Goal: Information Seeking & Learning: Stay updated

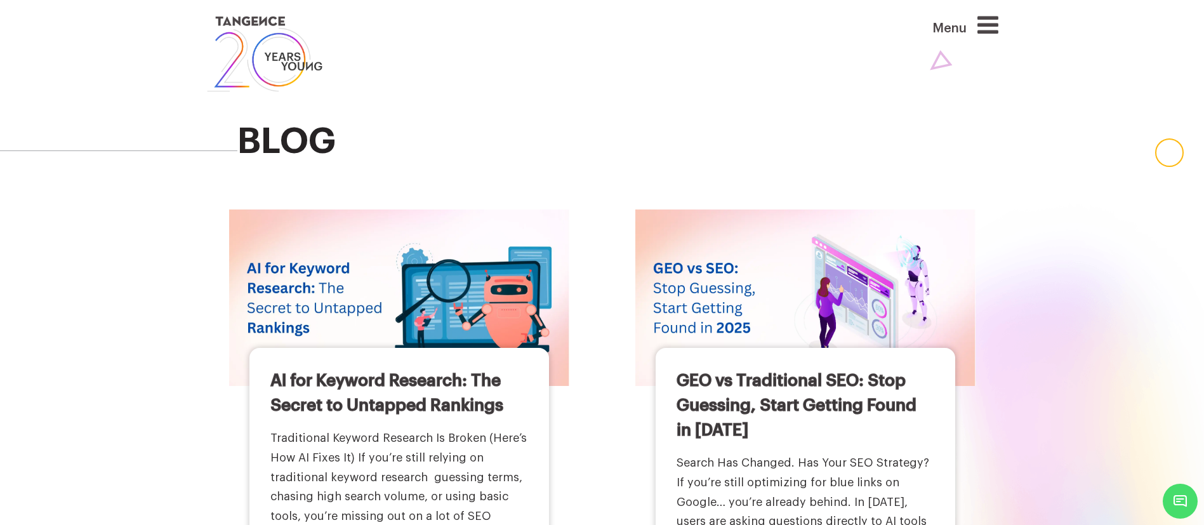
click at [987, 32] on icon at bounding box center [988, 25] width 21 height 24
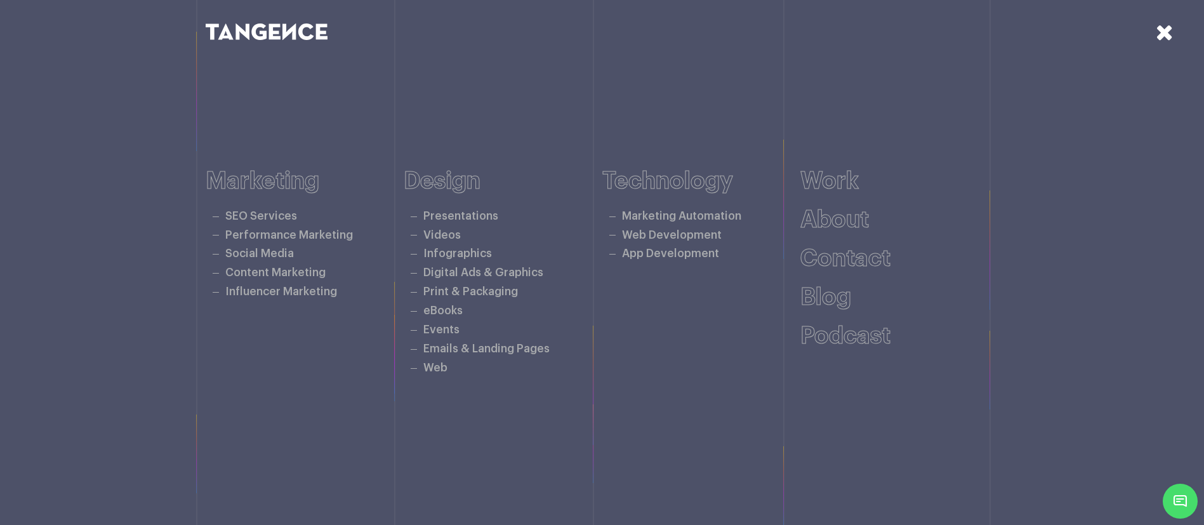
click at [283, 36] on icon at bounding box center [289, 31] width 13 height 17
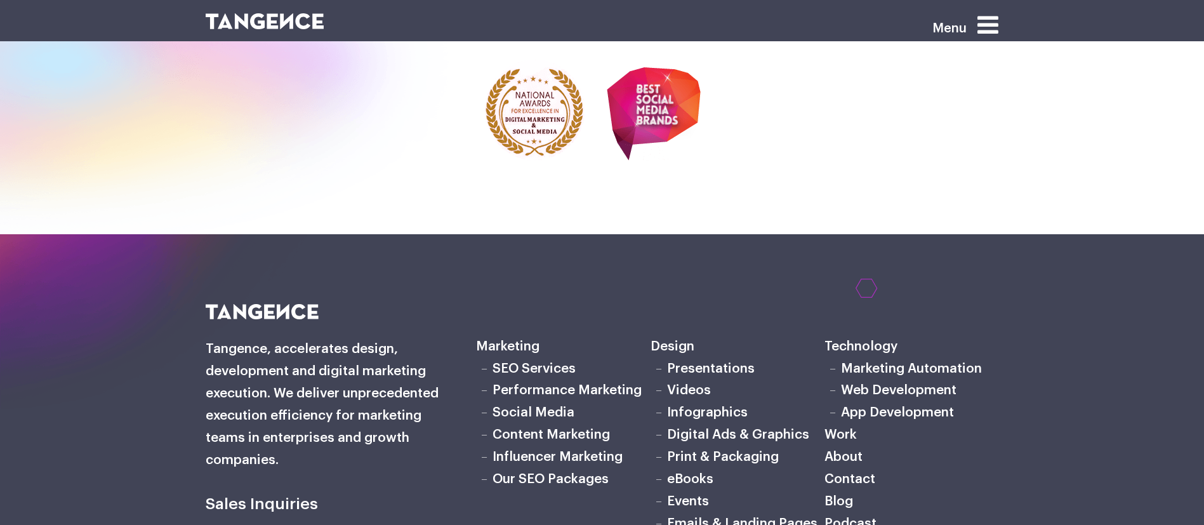
scroll to position [4403, 0]
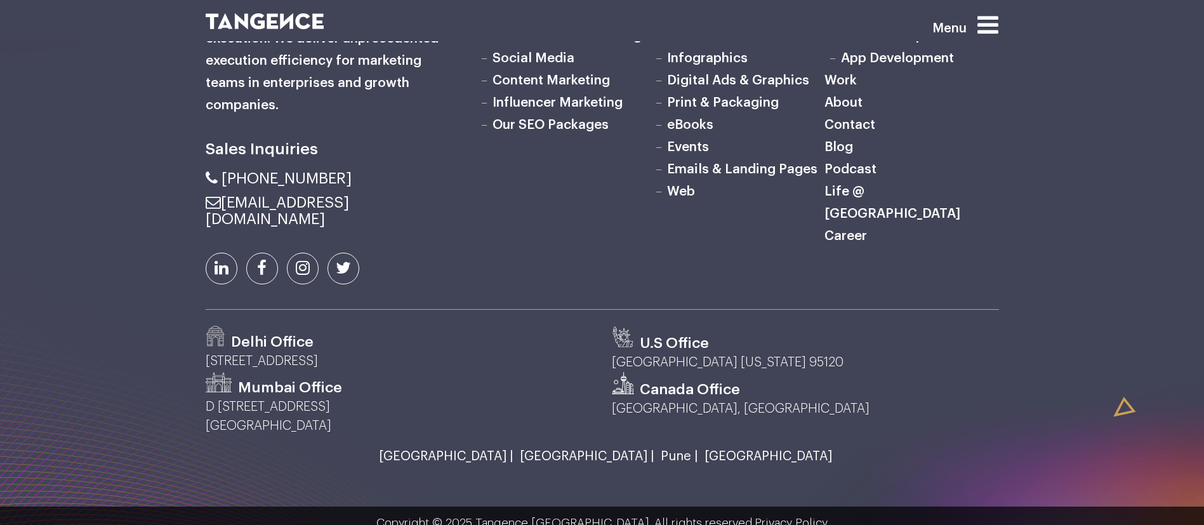
scroll to position [1668, 0]
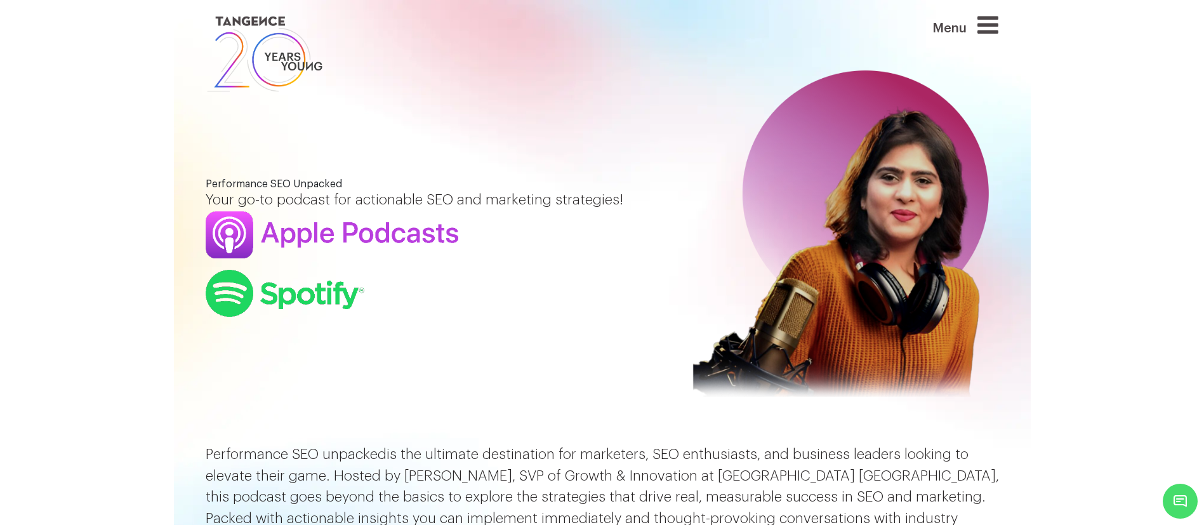
click at [154, 237] on section "Performance SEO Unpacked Your go-to podcast for actionable SEO and marketing st…" at bounding box center [602, 222] width 1204 height 444
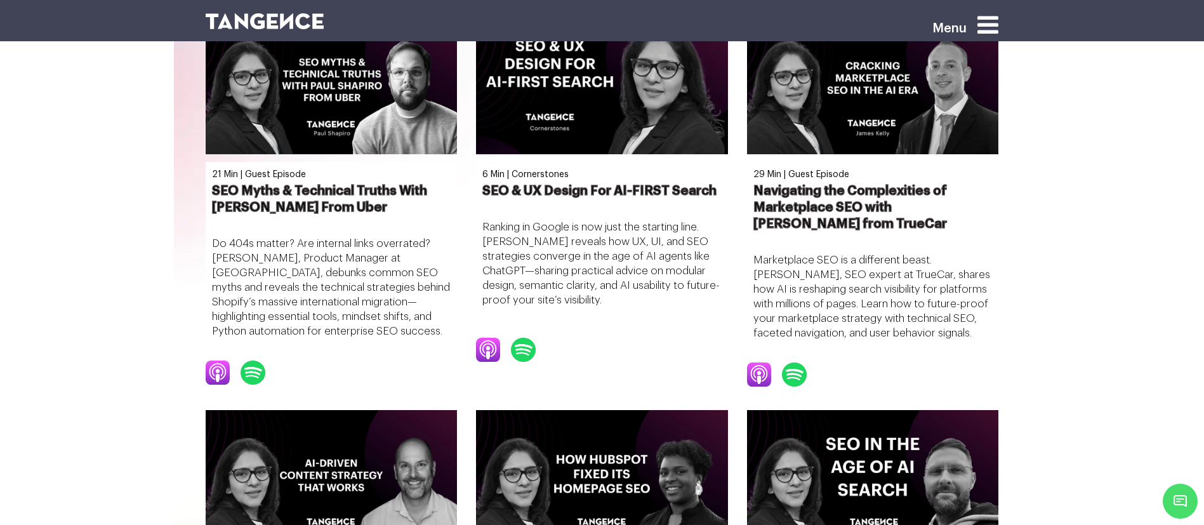
scroll to position [731, 0]
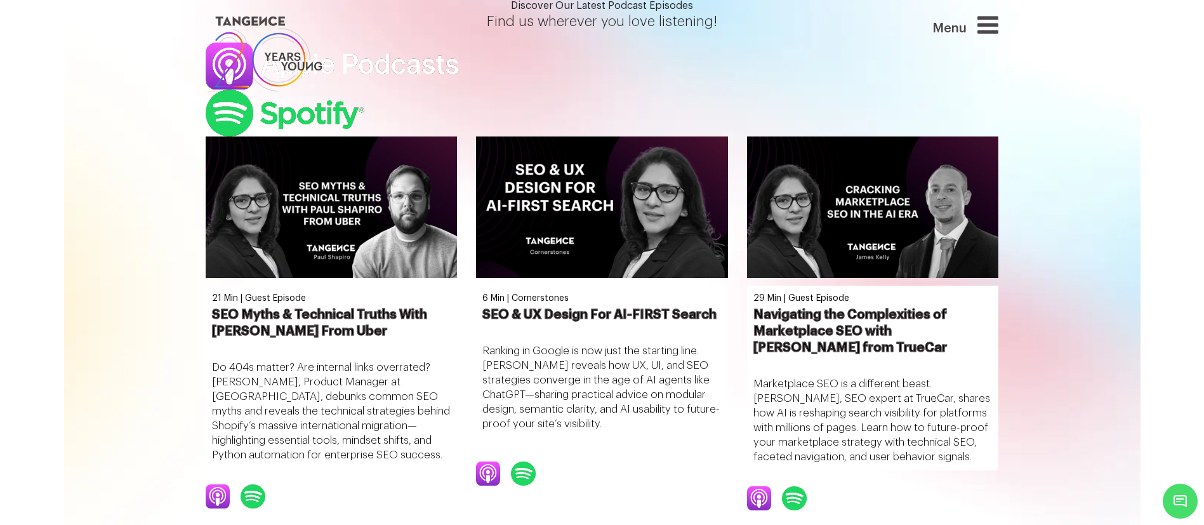
click at [999, 26] on icon at bounding box center [988, 25] width 21 height 24
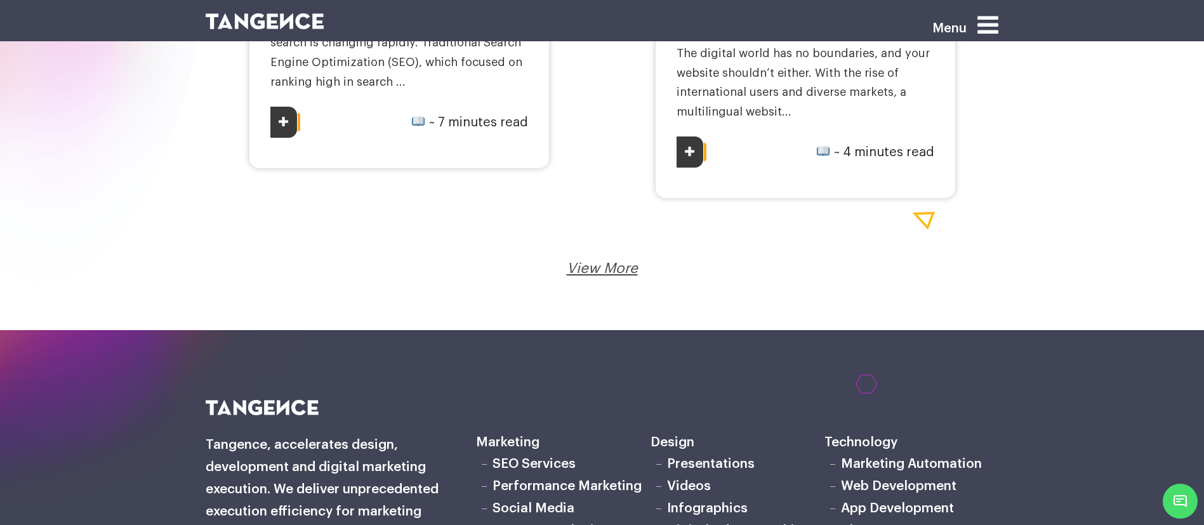
scroll to position [2173, 0]
click at [985, 27] on icon at bounding box center [988, 25] width 21 height 24
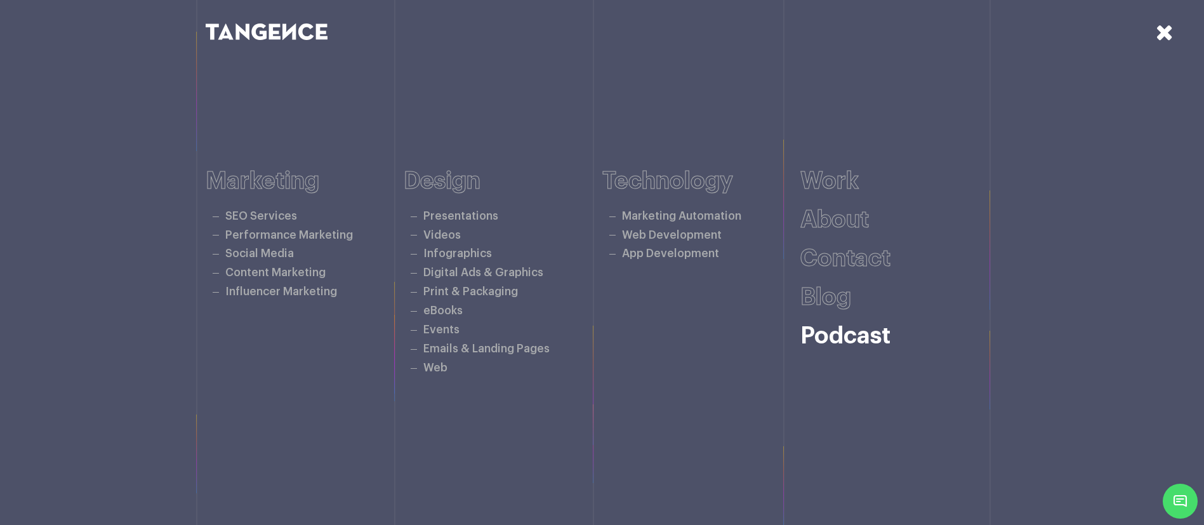
click at [865, 336] on link "Podcast" at bounding box center [846, 335] width 90 height 23
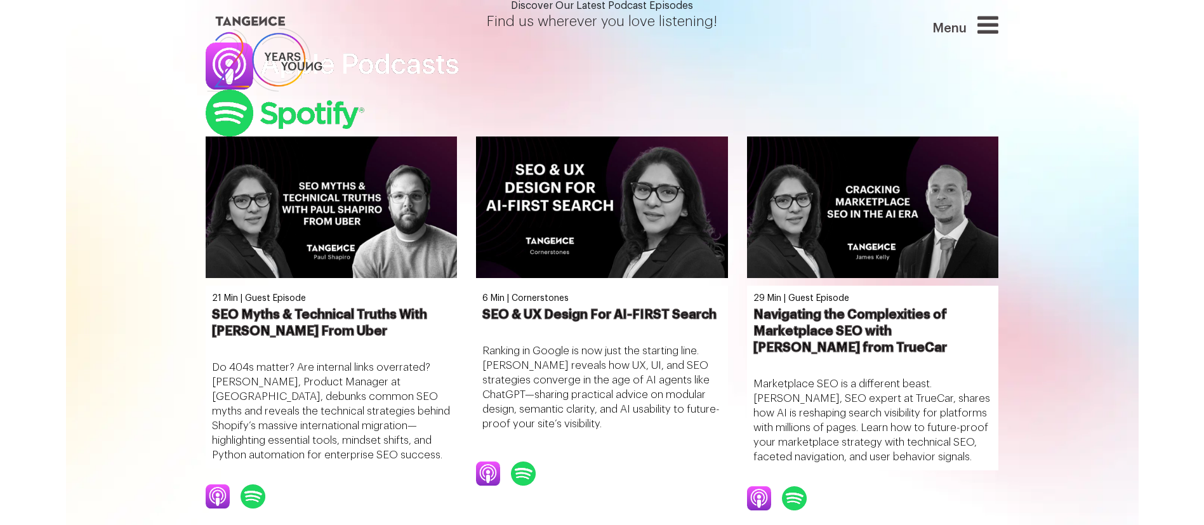
click at [990, 33] on icon at bounding box center [988, 25] width 21 height 24
click at [992, 23] on icon at bounding box center [988, 25] width 21 height 24
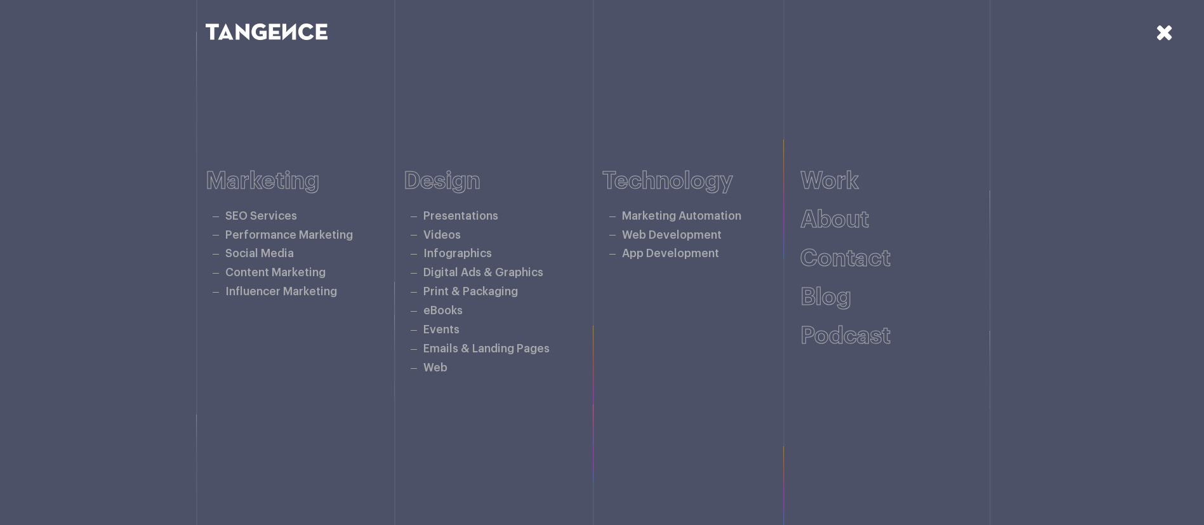
click at [1162, 37] on icon at bounding box center [1165, 32] width 18 height 22
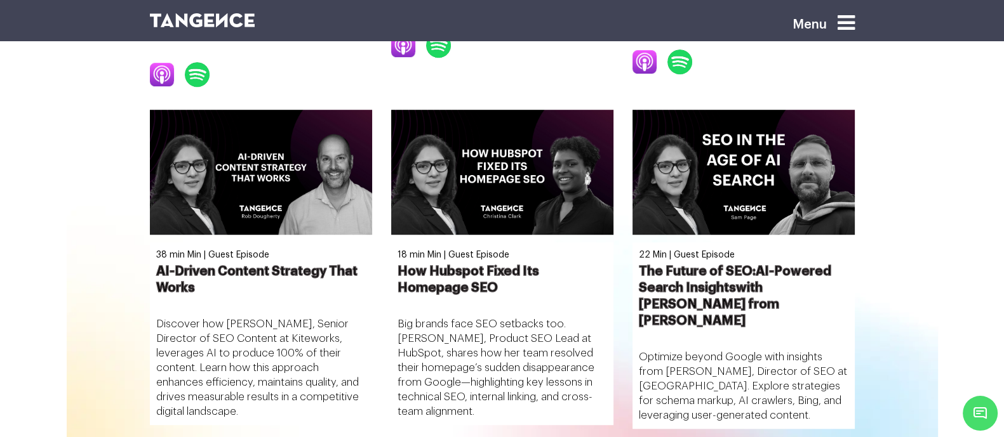
scroll to position [1042, 0]
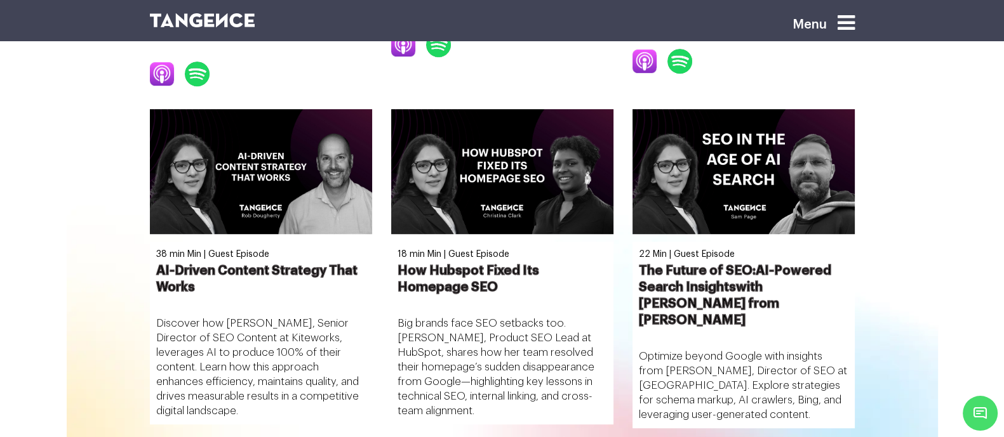
click at [854, 20] on icon at bounding box center [845, 23] width 17 height 20
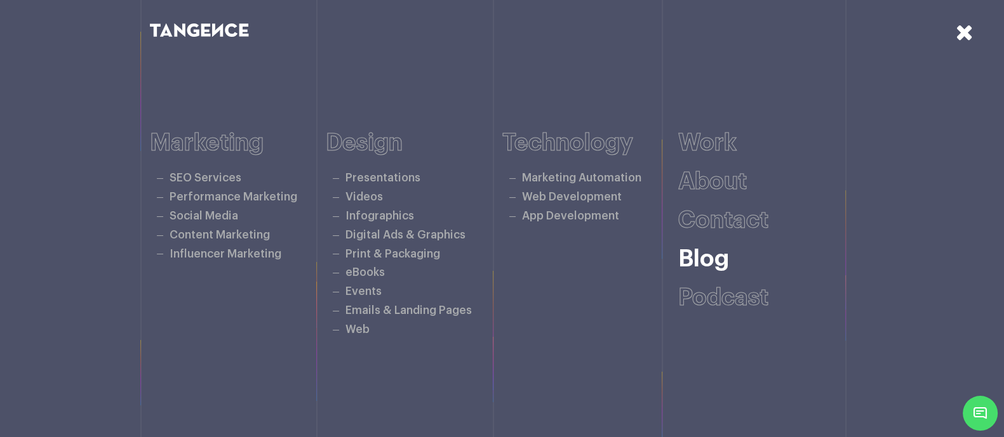
click at [729, 263] on link "Blog" at bounding box center [703, 259] width 51 height 23
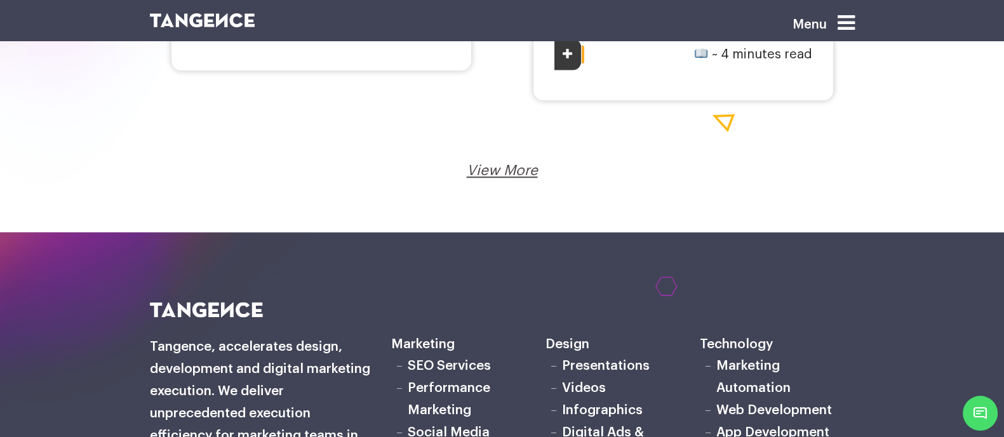
scroll to position [2259, 0]
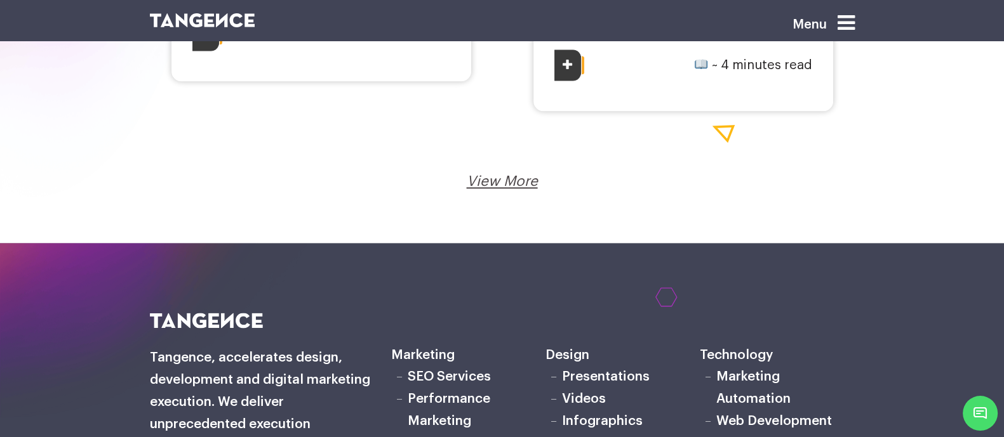
click at [498, 179] on link "View More" at bounding box center [502, 182] width 71 height 14
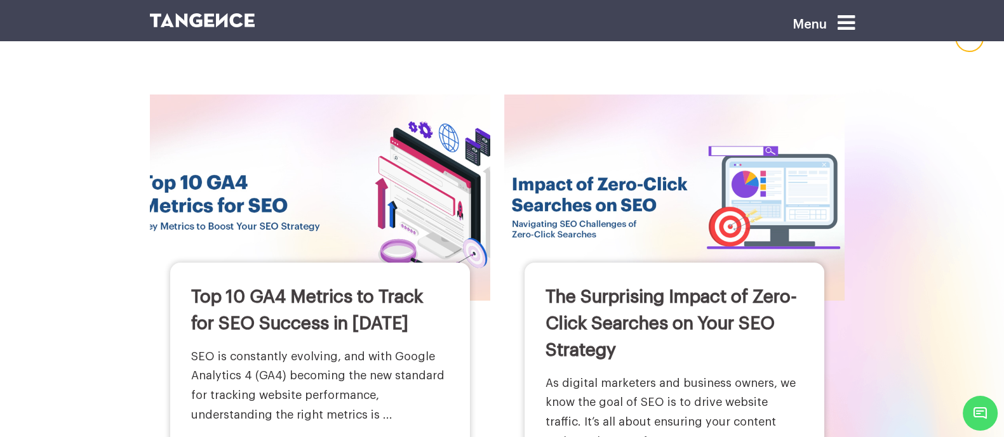
scroll to position [116, 0]
click at [277, 292] on link "Top 10 GA4 Metrics to Track for SEO Success in 2025" at bounding box center [307, 310] width 232 height 44
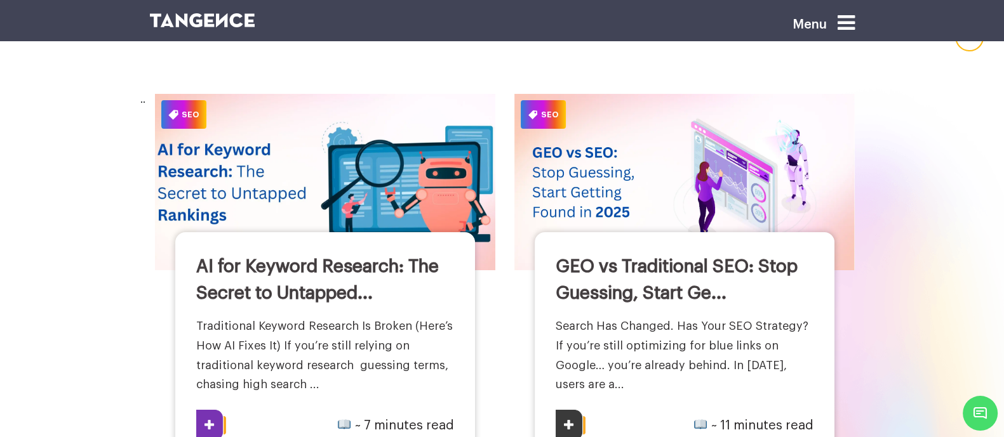
click at [284, 185] on img at bounding box center [325, 182] width 375 height 194
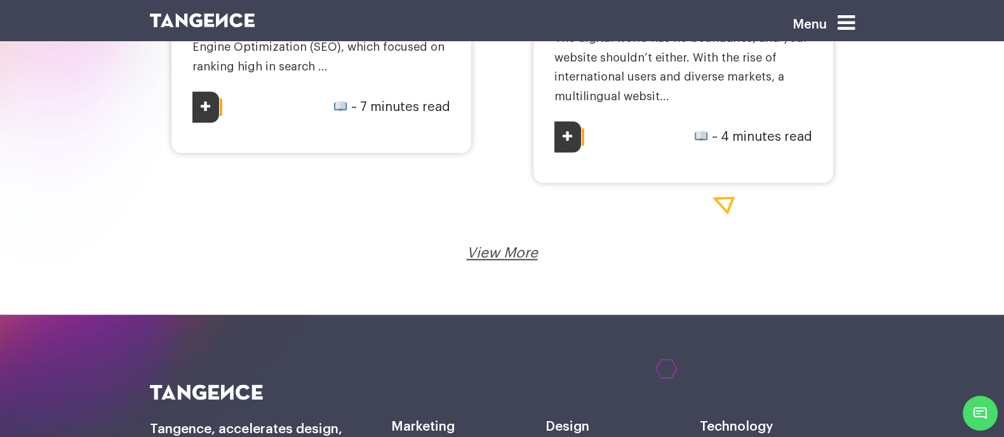
scroll to position [2190, 0]
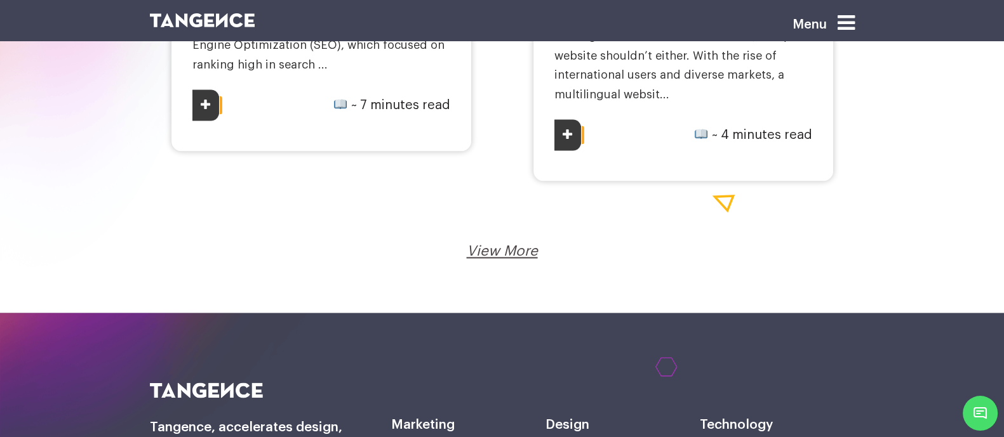
click at [506, 245] on link "View More" at bounding box center [502, 251] width 71 height 14
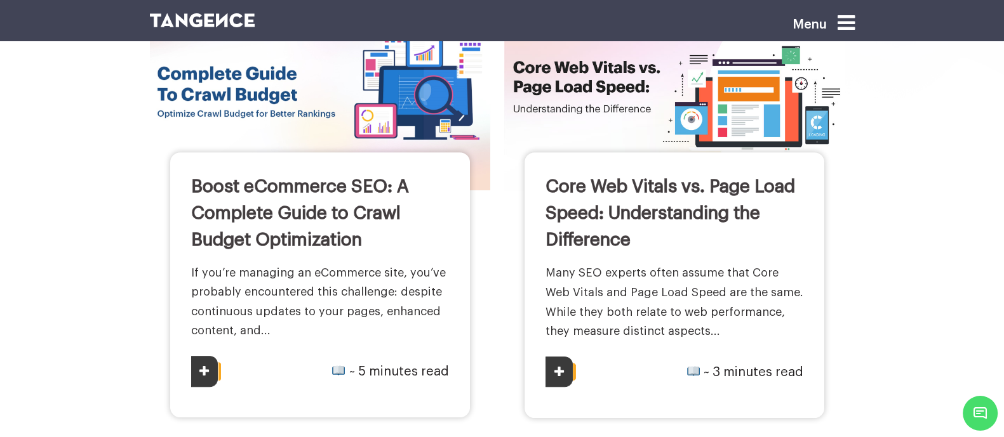
scroll to position [726, 0]
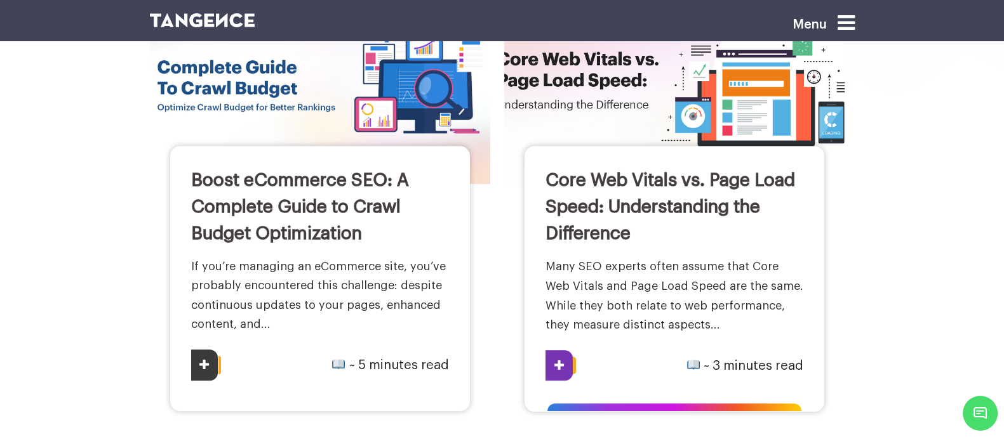
click at [630, 95] on img at bounding box center [674, 81] width 375 height 227
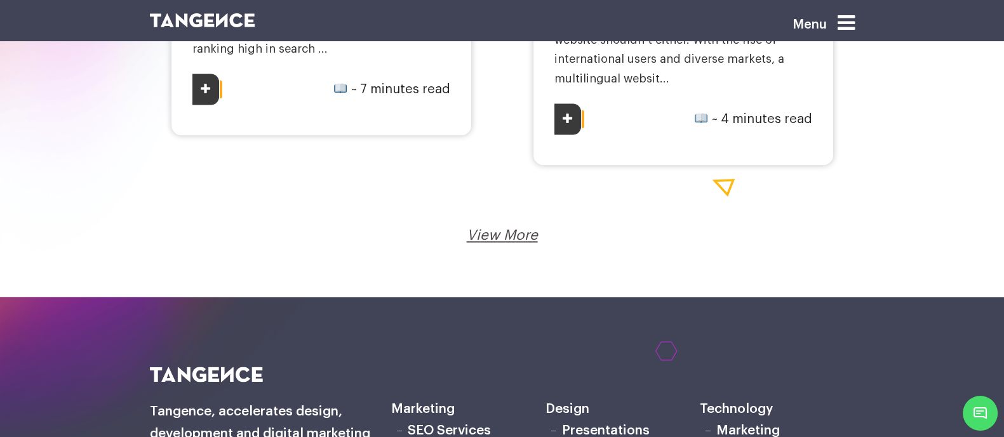
scroll to position [2247, 0]
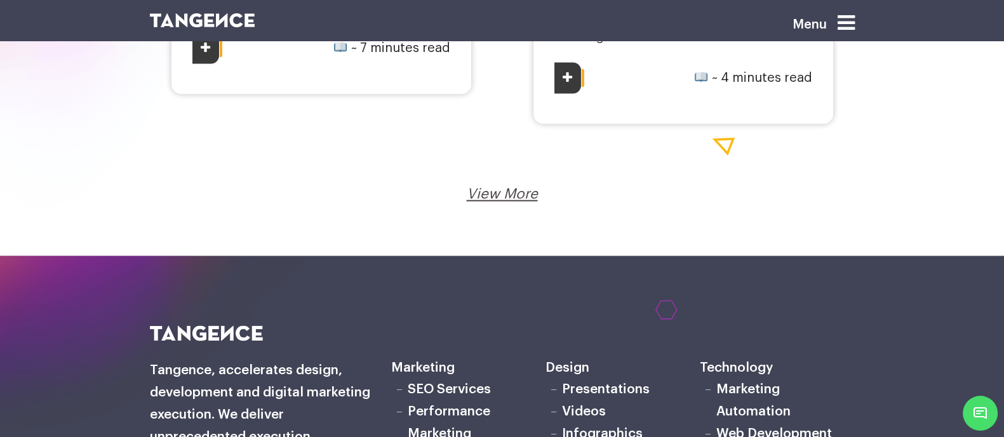
click at [496, 194] on link "View More" at bounding box center [502, 194] width 71 height 14
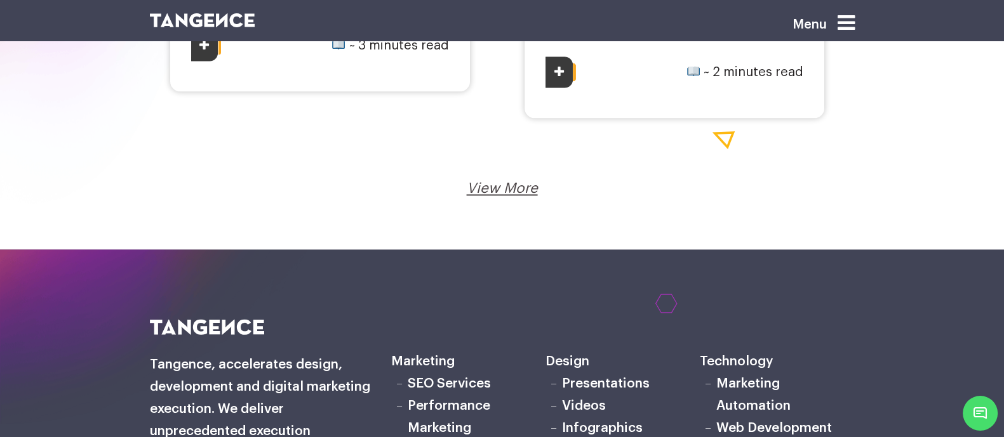
scroll to position [2569, 0]
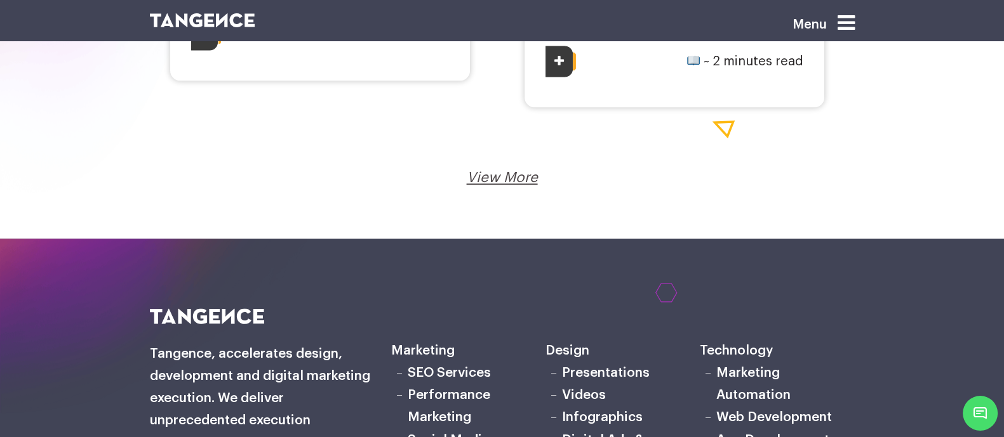
click at [492, 179] on link "View More" at bounding box center [502, 178] width 71 height 14
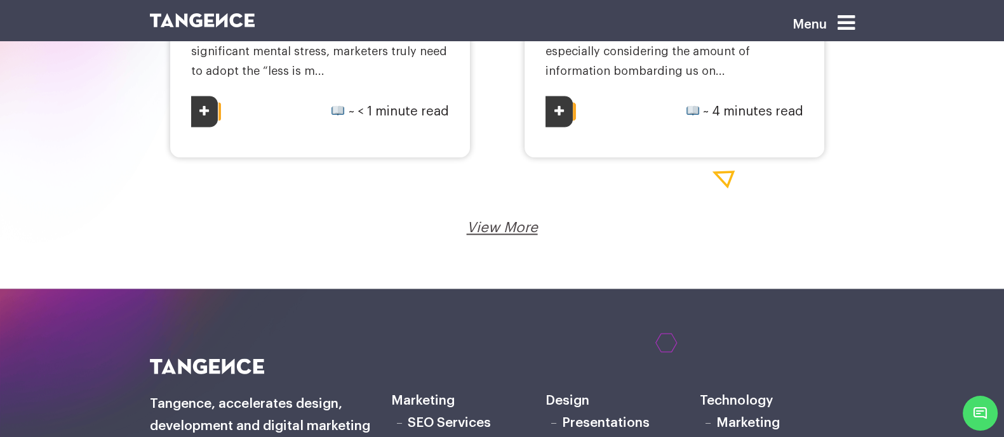
scroll to position [2447, 0]
click at [496, 227] on link "View More" at bounding box center [502, 228] width 71 height 14
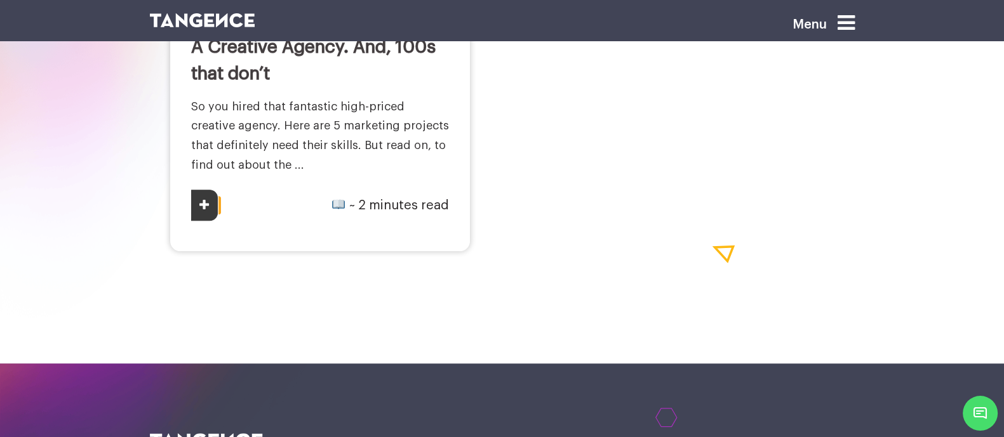
scroll to position [899, 0]
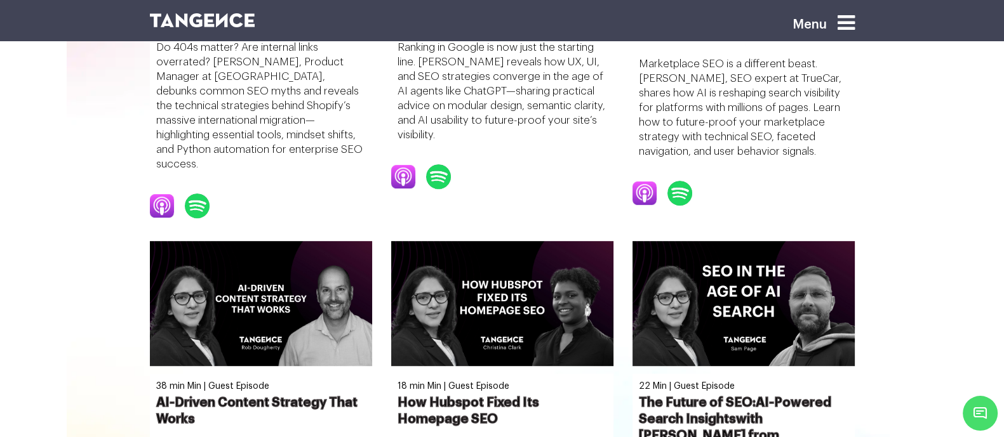
scroll to position [908, 0]
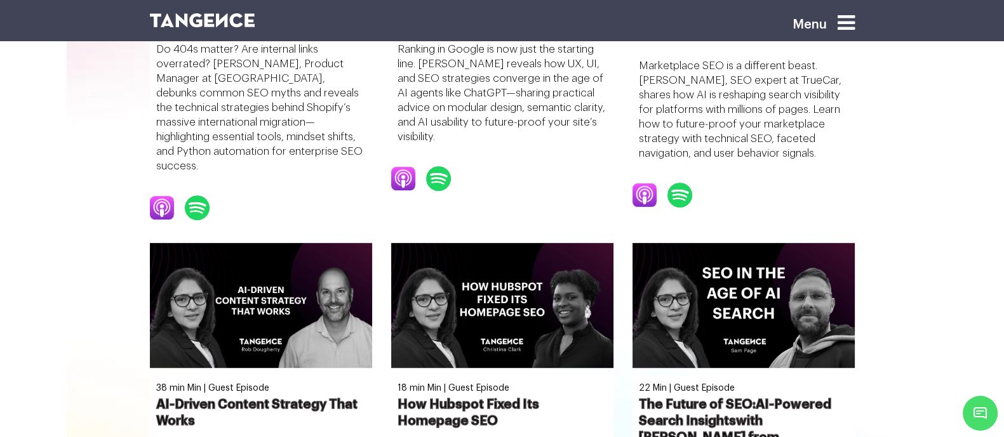
click at [854, 25] on icon at bounding box center [845, 23] width 17 height 20
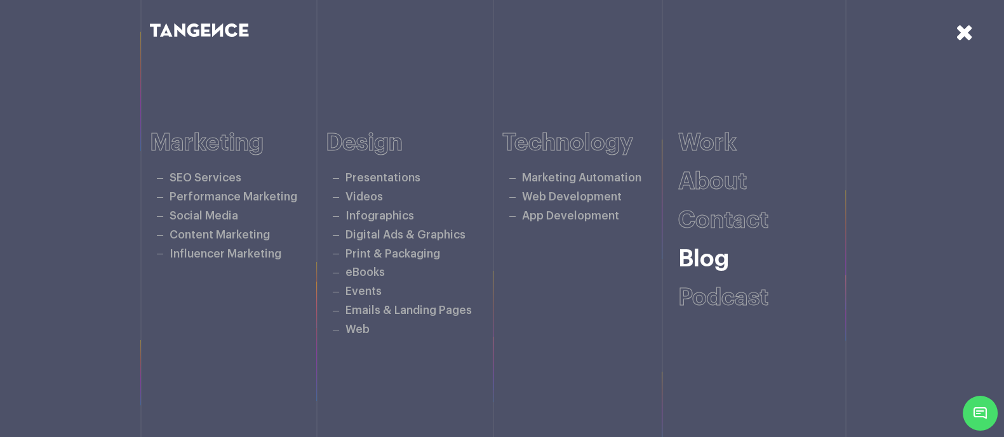
click at [729, 255] on link "Blog" at bounding box center [703, 259] width 51 height 23
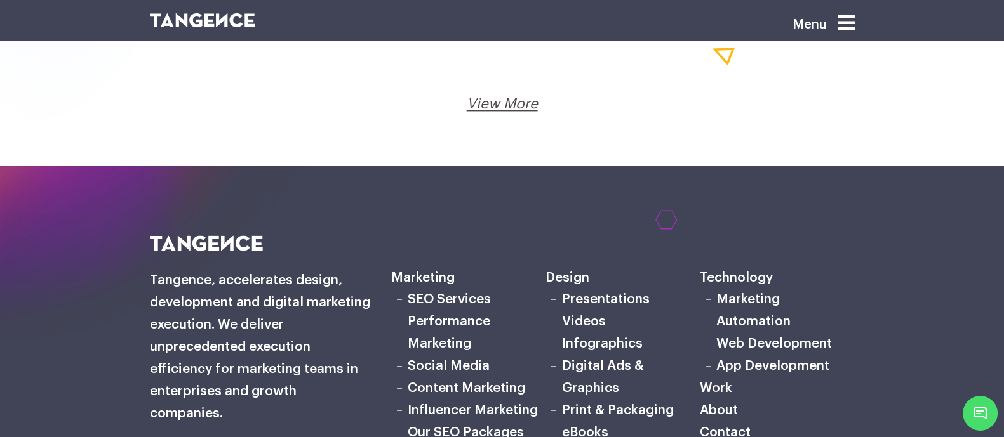
scroll to position [2320, 0]
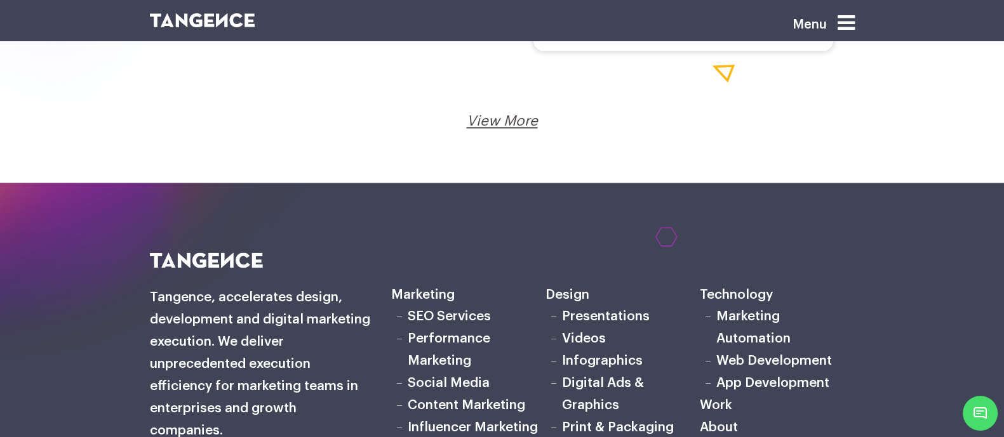
click at [498, 114] on link "View More" at bounding box center [502, 121] width 71 height 14
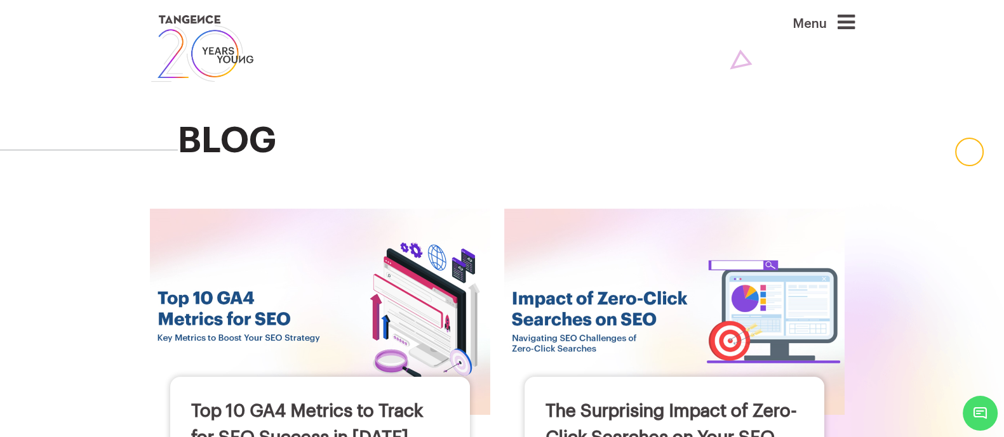
scroll to position [0, 0]
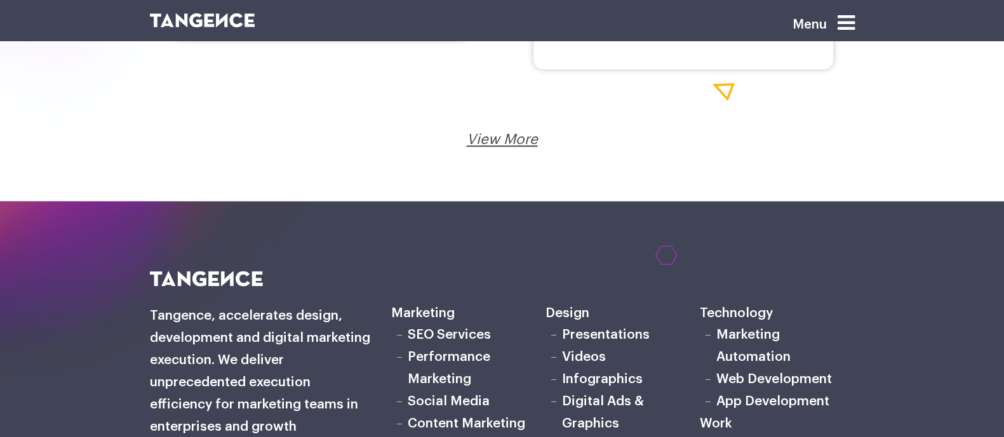
scroll to position [2288, 0]
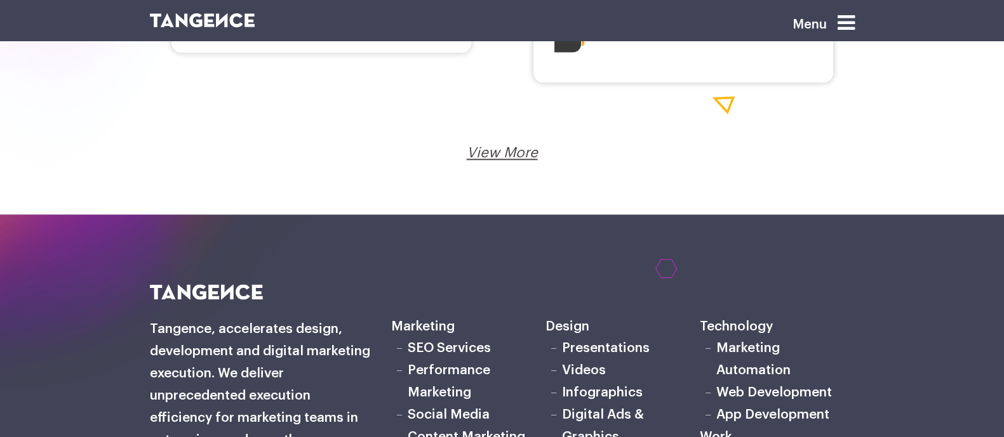
click at [498, 147] on link "View More" at bounding box center [502, 153] width 71 height 14
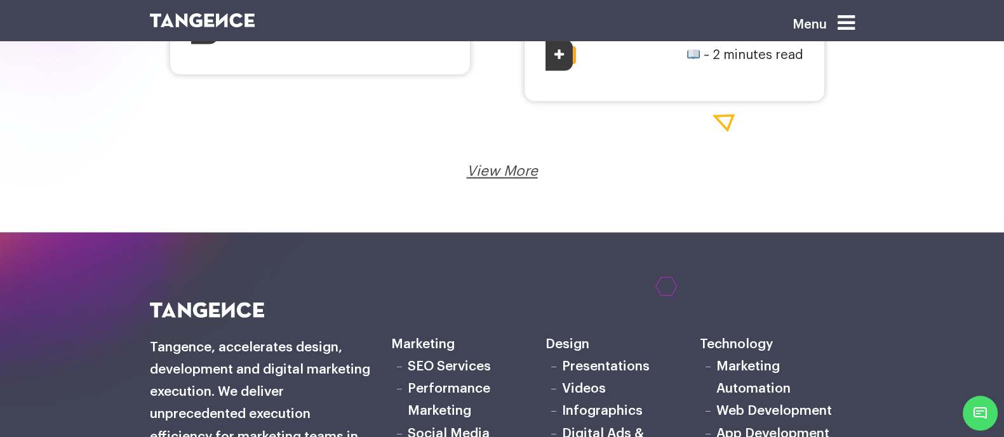
scroll to position [2572, 0]
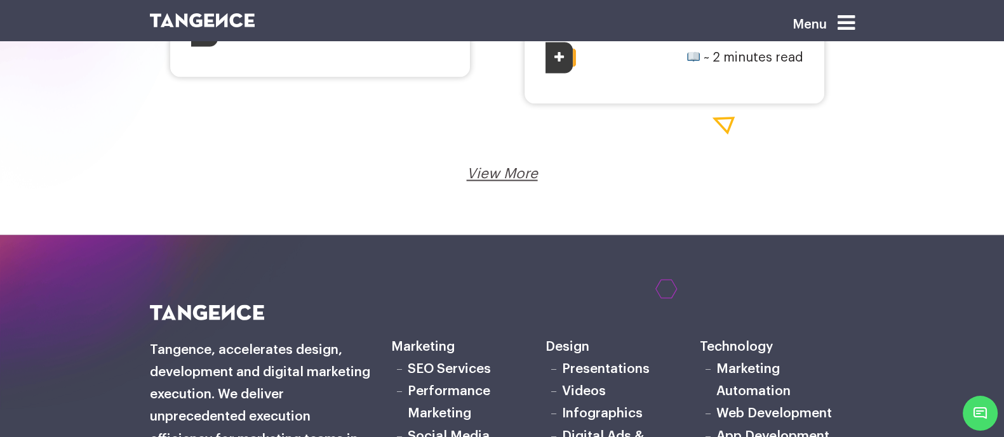
click at [488, 167] on link "View More" at bounding box center [502, 174] width 71 height 14
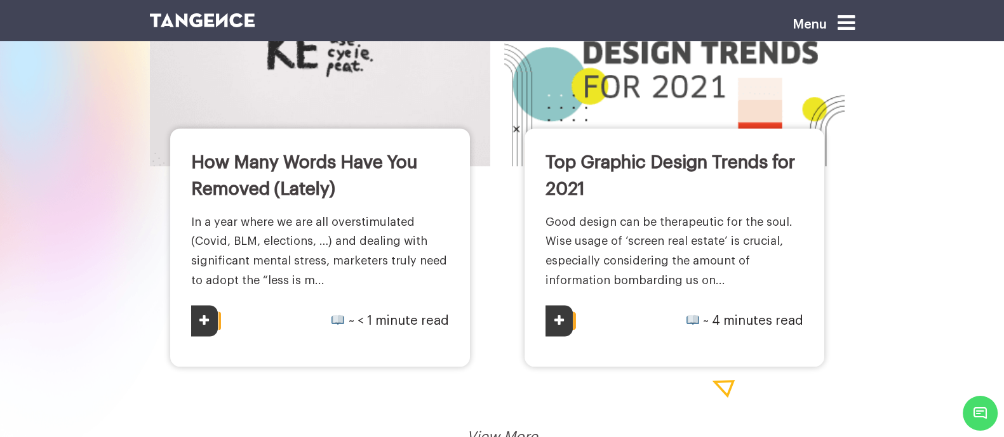
scroll to position [2234, 0]
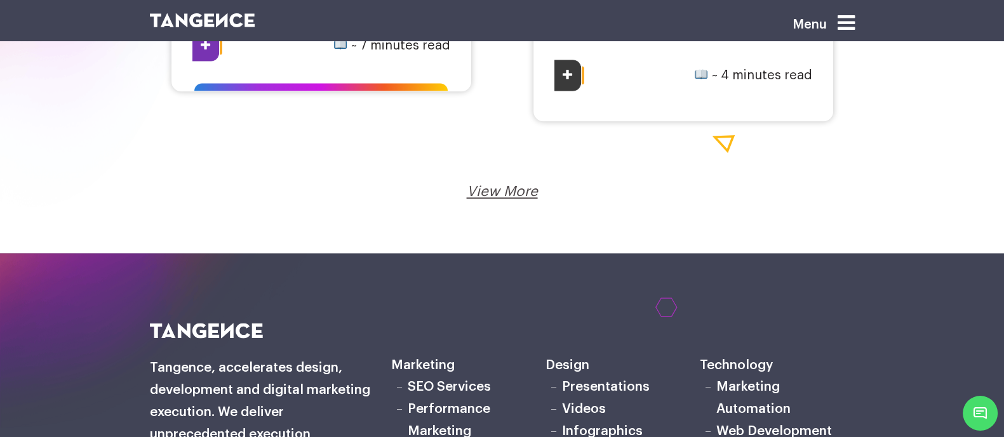
scroll to position [2228, 0]
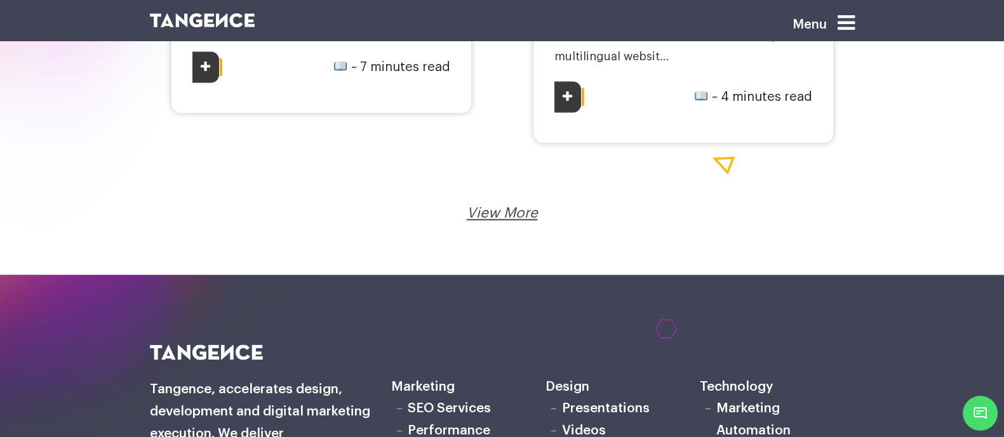
click at [492, 211] on link "View More" at bounding box center [502, 213] width 71 height 14
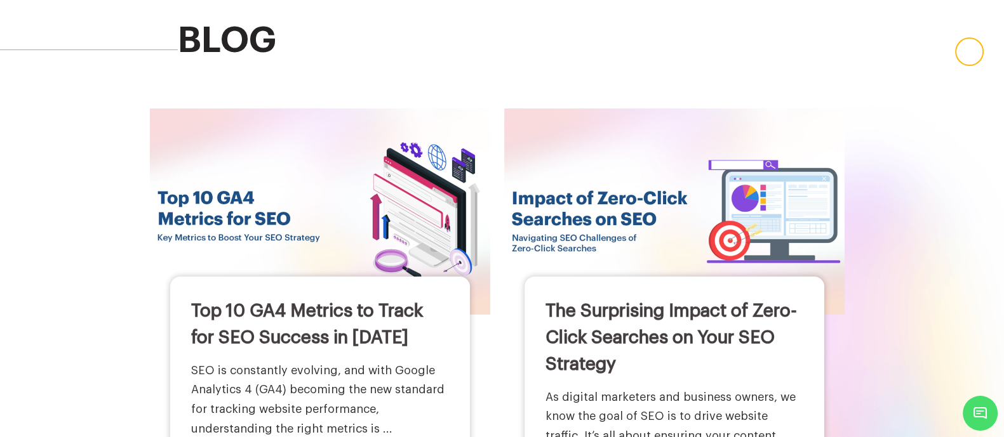
scroll to position [0, 0]
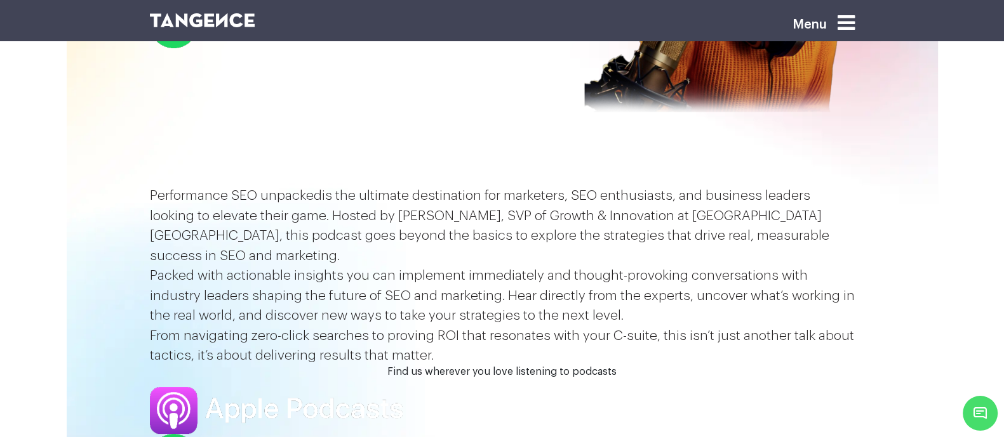
scroll to position [218, 0]
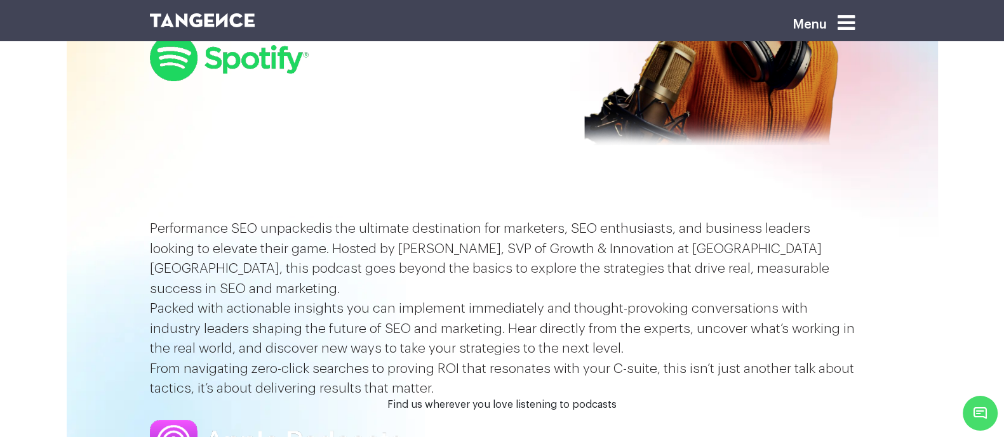
click at [854, 29] on icon at bounding box center [845, 23] width 17 height 20
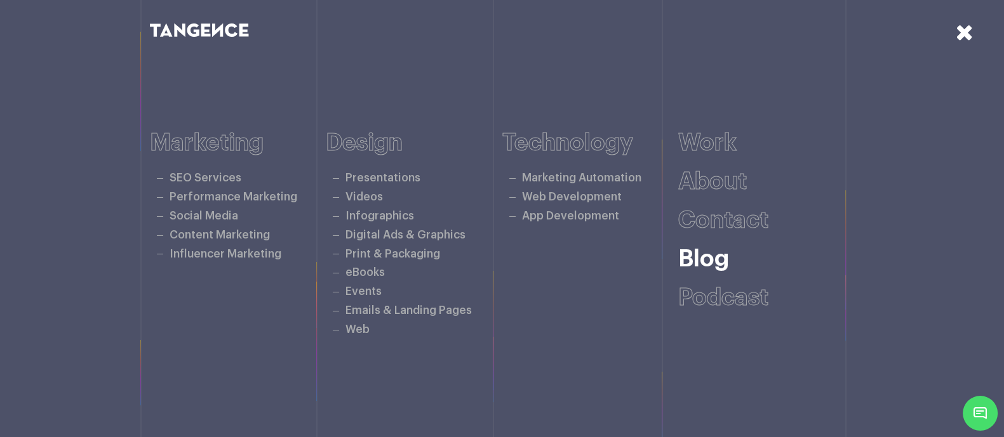
click at [717, 268] on link "Blog" at bounding box center [703, 259] width 51 height 23
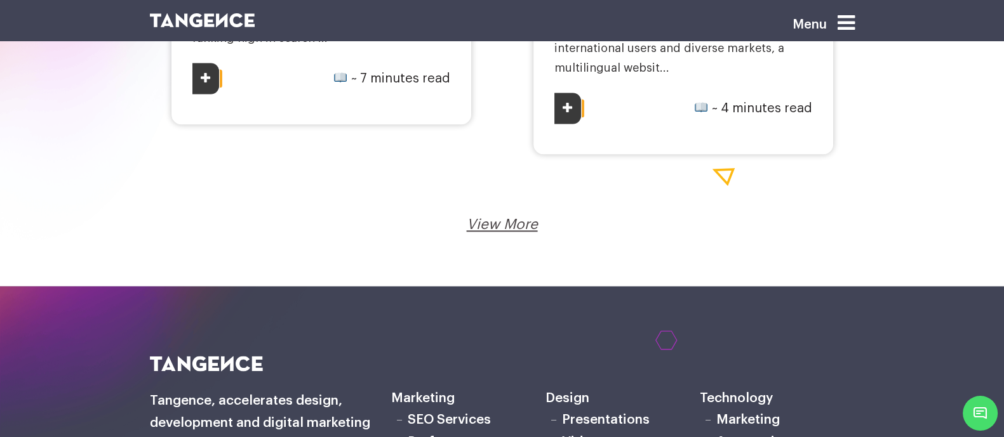
scroll to position [2218, 0]
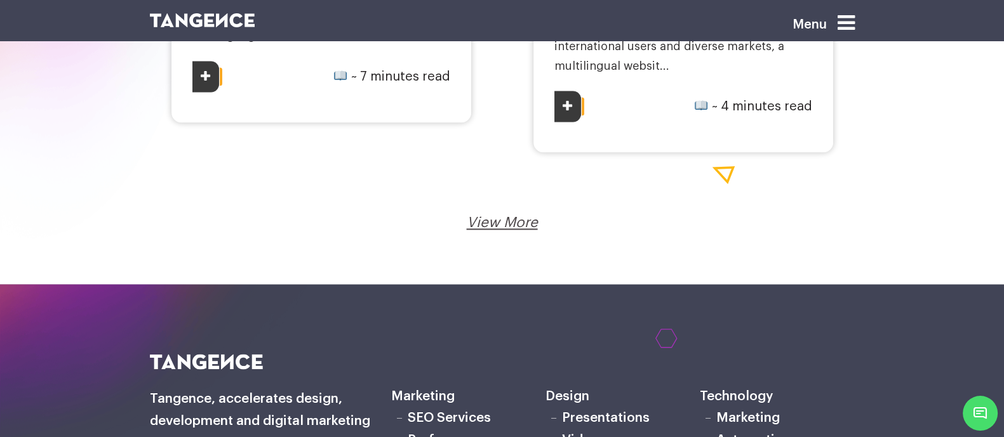
click at [507, 222] on link "View More" at bounding box center [502, 223] width 71 height 14
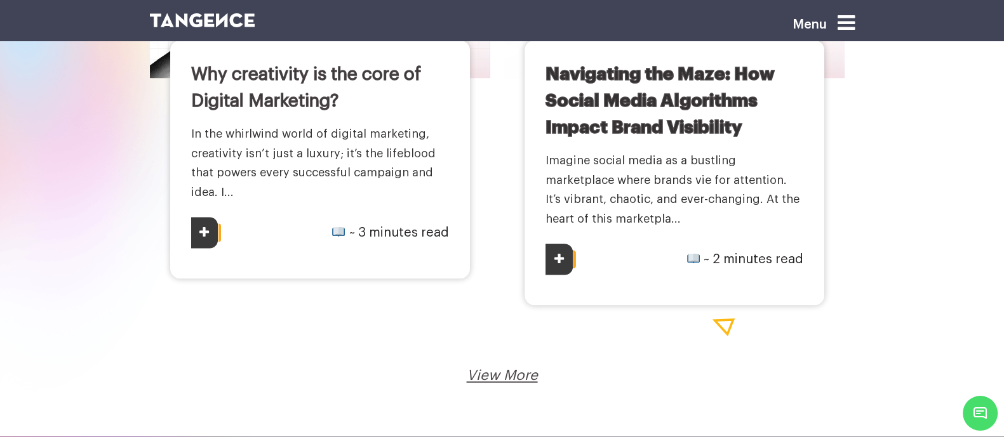
scroll to position [2369, 0]
